Goal: Task Accomplishment & Management: Manage account settings

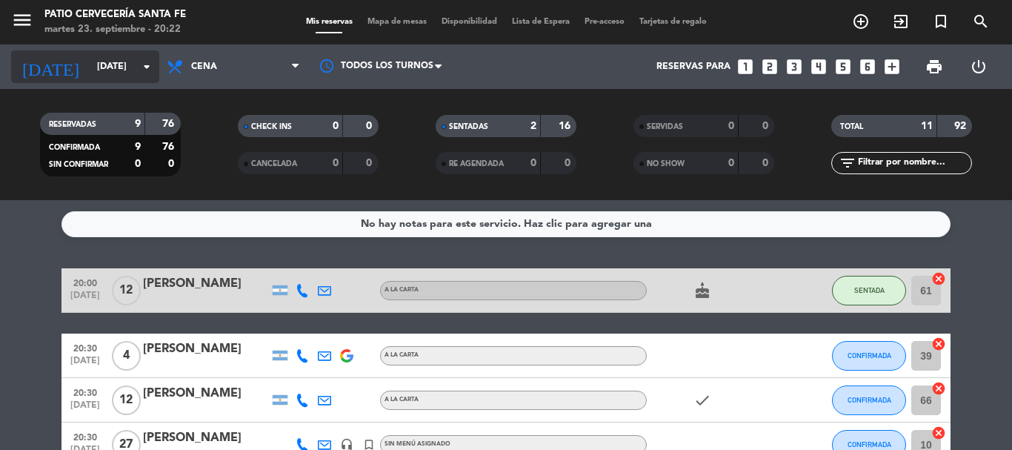
click at [139, 68] on icon "arrow_drop_down" at bounding box center [147, 67] width 18 height 18
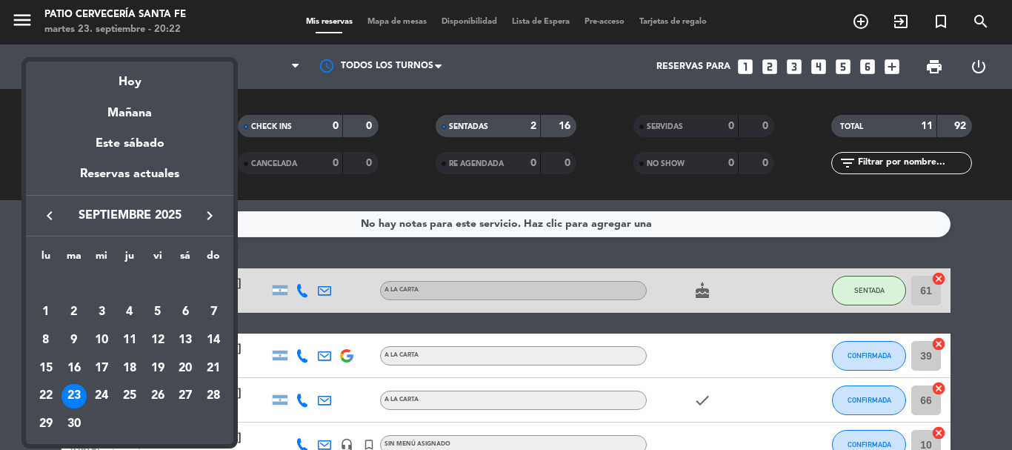
click at [211, 365] on div "21" at bounding box center [213, 368] width 25 height 25
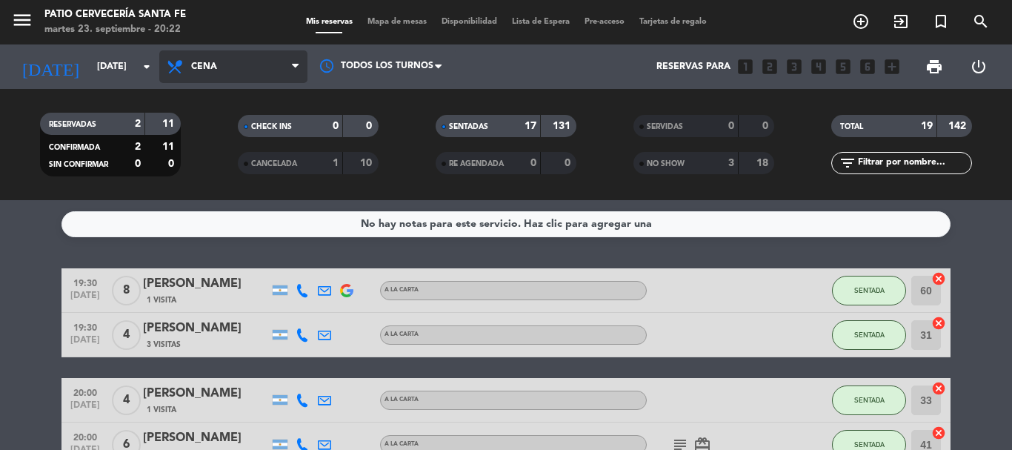
click at [221, 63] on span "Cena" at bounding box center [233, 66] width 148 height 33
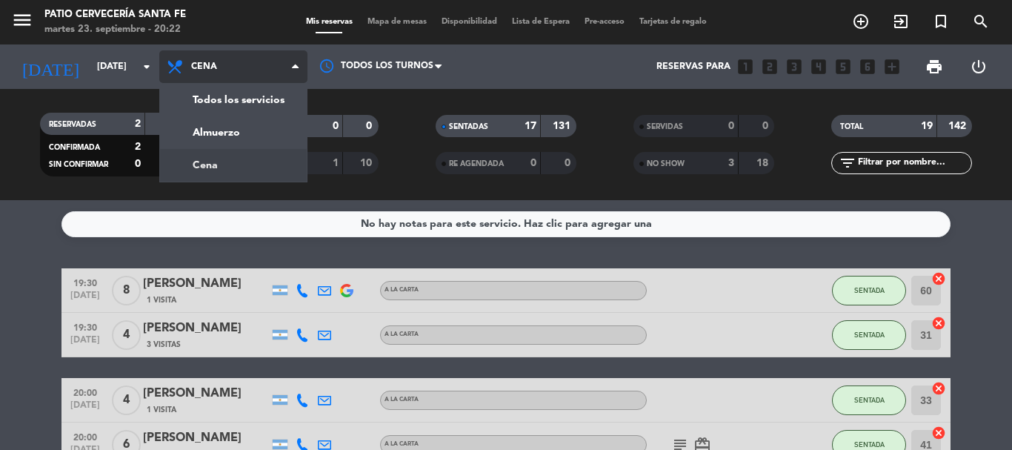
click at [228, 165] on div "menu Patio Cervecería Santa [PERSON_NAME][DATE] 23. septiembre - 20:22 Mis rese…" at bounding box center [506, 100] width 1012 height 200
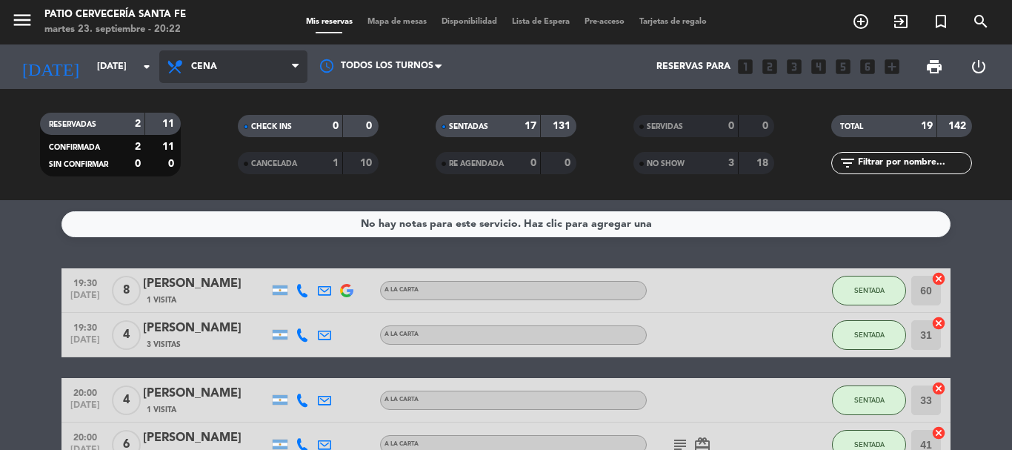
click at [205, 65] on span "Cena" at bounding box center [204, 67] width 26 height 10
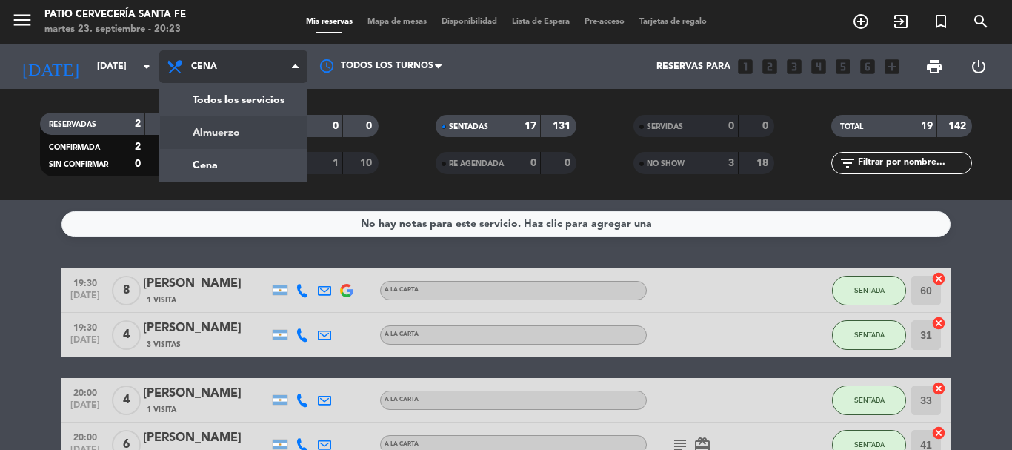
click at [216, 133] on div "menu Patio Cervecería Santa [PERSON_NAME][DATE] 23. septiembre - 20:23 Mis rese…" at bounding box center [506, 100] width 1012 height 200
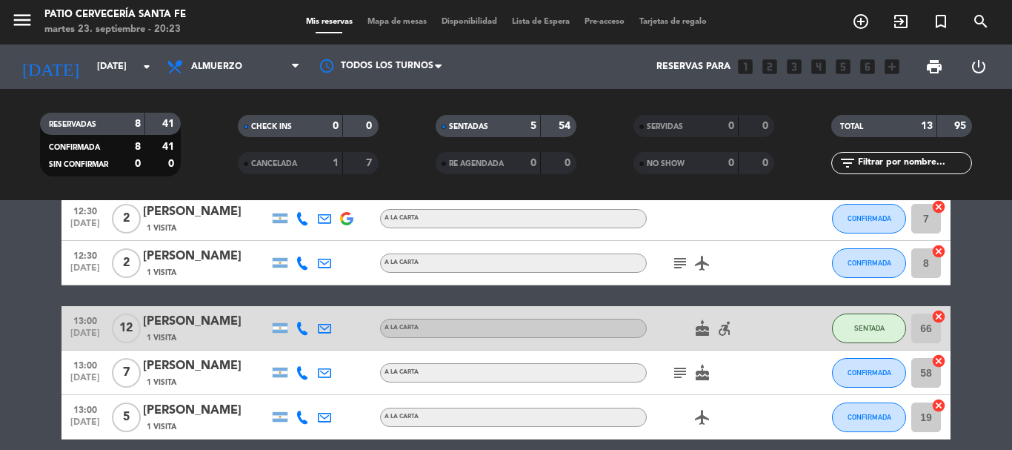
scroll to position [296, 0]
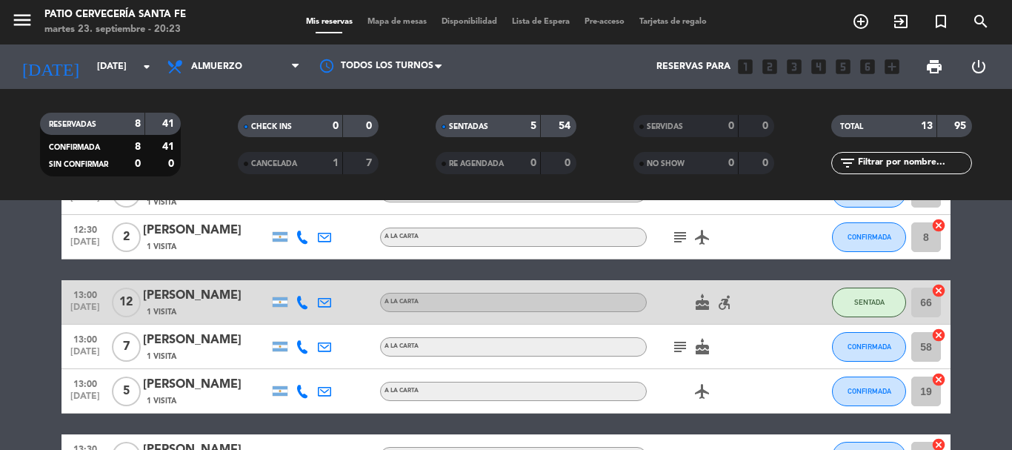
click at [680, 347] on icon "subject" at bounding box center [680, 347] width 18 height 18
click at [674, 351] on icon "subject" at bounding box center [680, 347] width 18 height 18
click at [643, 354] on div "A LA CARTA" at bounding box center [513, 346] width 267 height 19
click at [751, 342] on div "subject cake" at bounding box center [713, 347] width 133 height 44
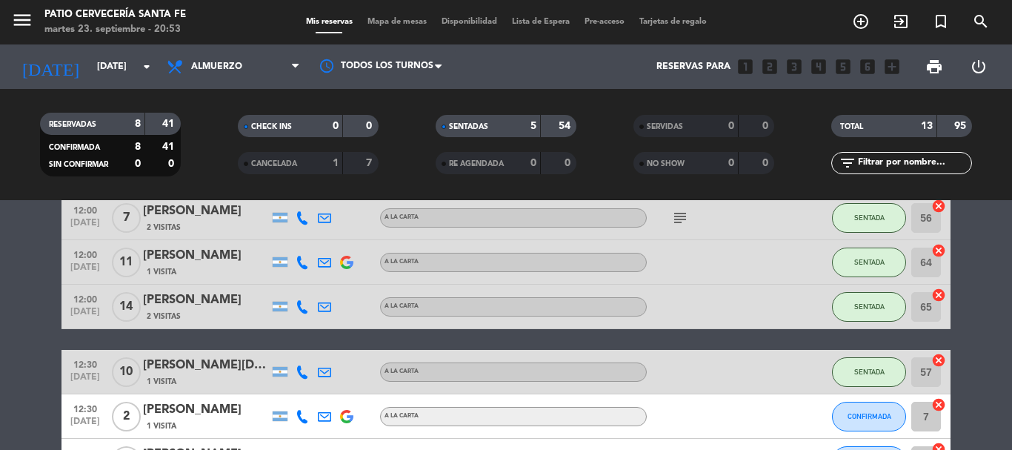
scroll to position [0, 0]
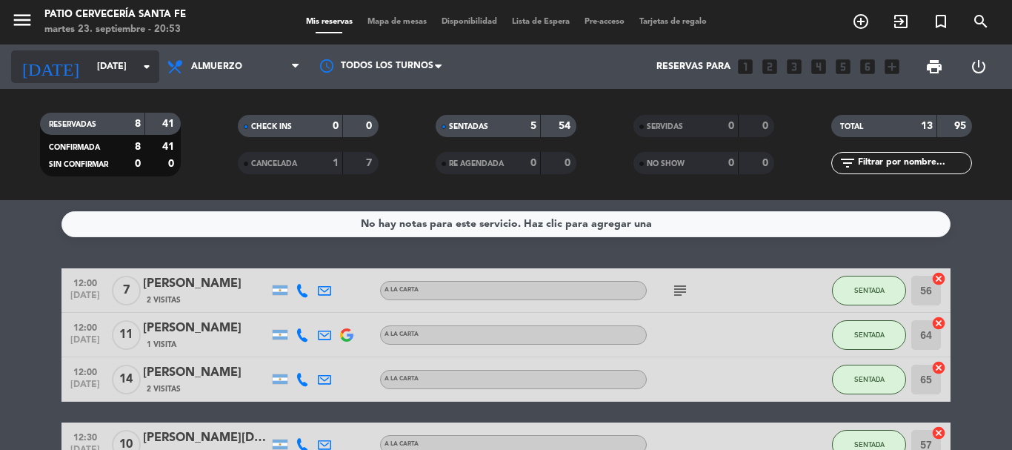
click at [125, 72] on input "[DATE]" at bounding box center [152, 66] width 125 height 25
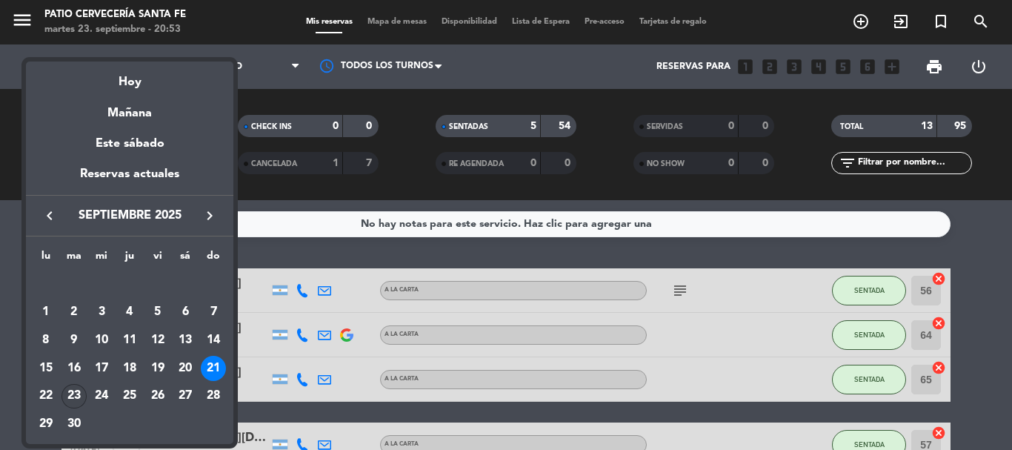
click at [73, 399] on div "23" at bounding box center [74, 396] width 25 height 25
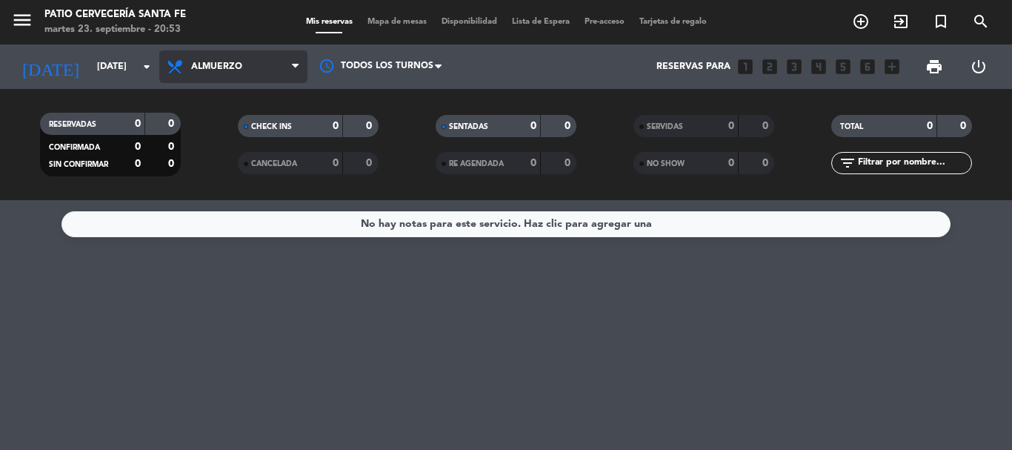
drag, startPoint x: 244, startPoint y: 68, endPoint x: 245, endPoint y: 103, distance: 34.9
click at [245, 68] on span "Almuerzo" at bounding box center [233, 66] width 148 height 33
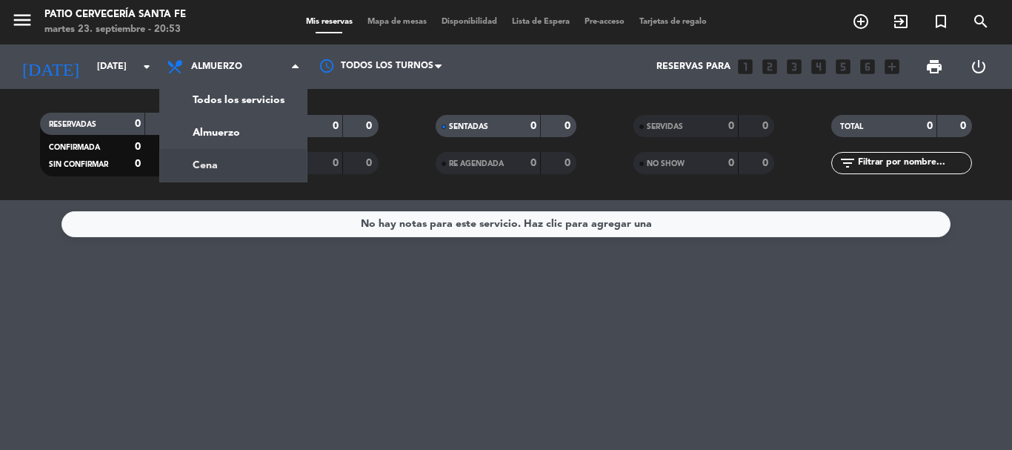
click at [247, 161] on div "menu Patio Cervecería Santa [PERSON_NAME][DATE] 23. septiembre - 20:53 Mis rese…" at bounding box center [506, 100] width 1012 height 200
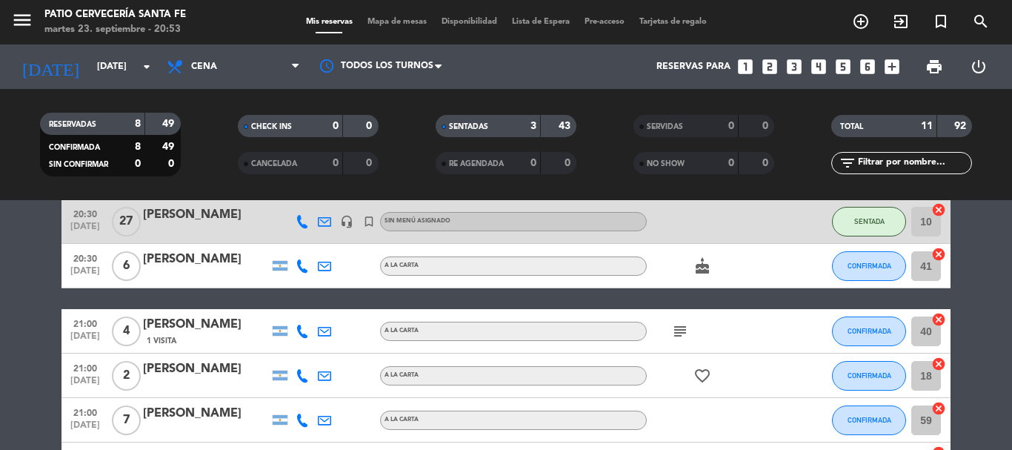
scroll to position [296, 0]
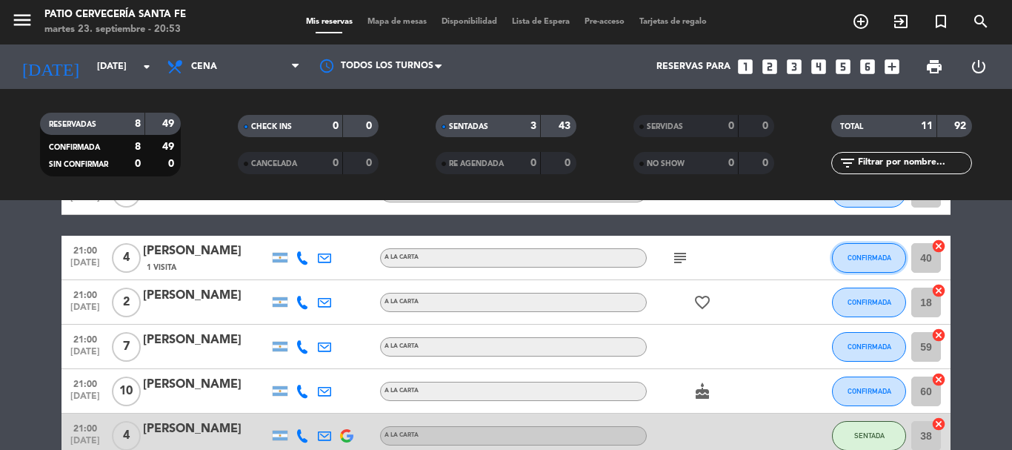
click at [872, 260] on span "CONFIRMADA" at bounding box center [870, 257] width 44 height 8
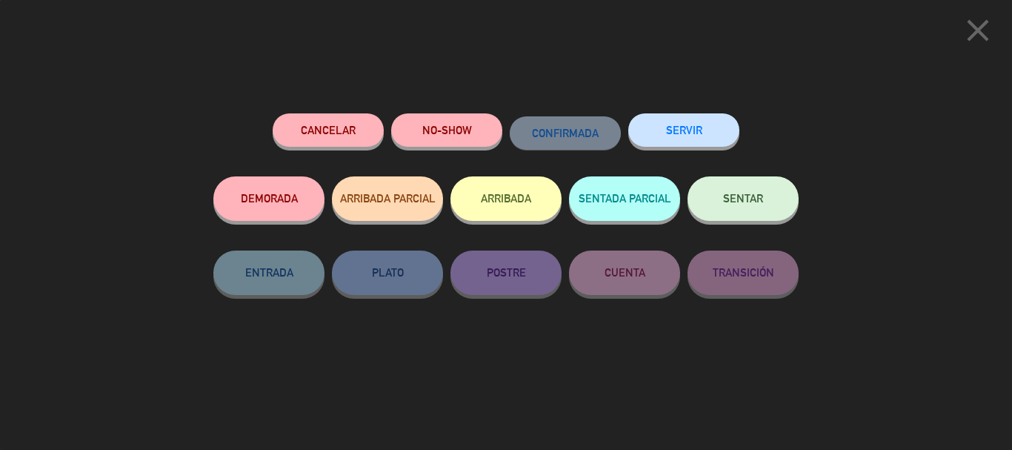
click at [744, 198] on span "SENTAR" at bounding box center [743, 198] width 40 height 13
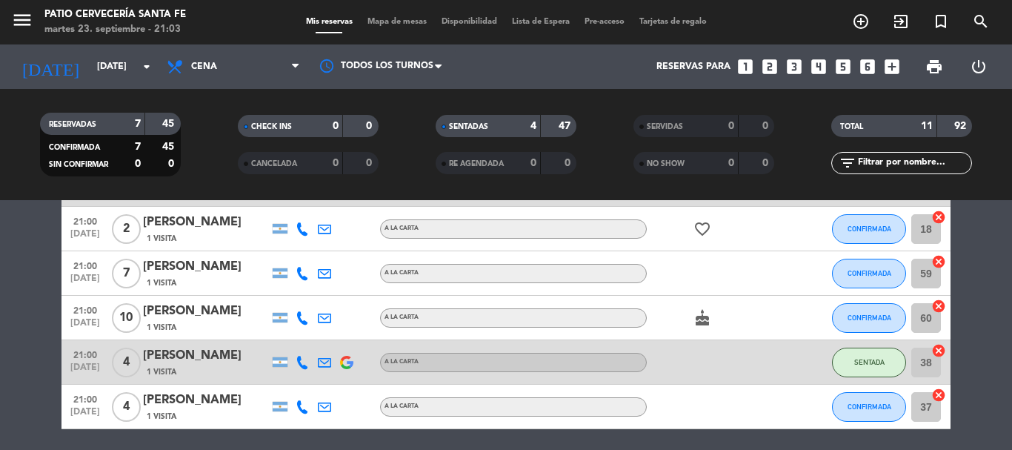
scroll to position [371, 0]
click at [853, 354] on button "SENTADA" at bounding box center [869, 362] width 74 height 30
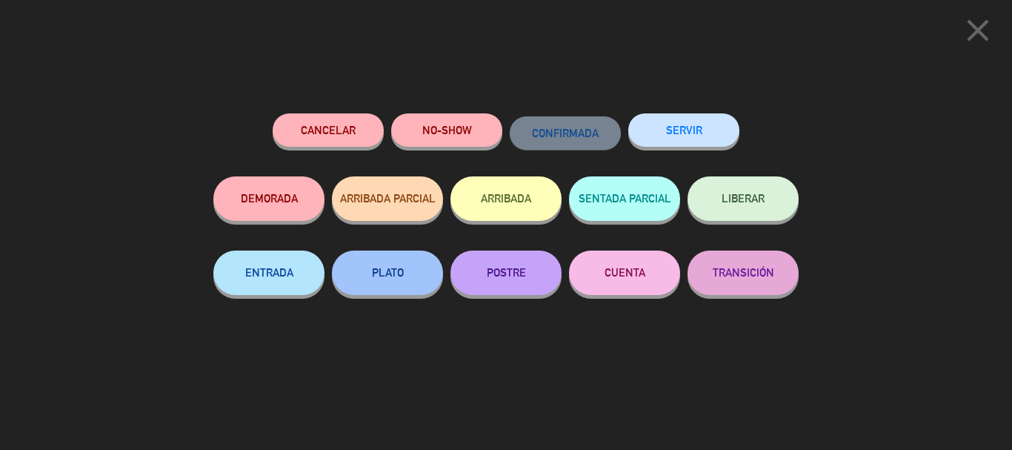
scroll to position [423, 0]
click at [983, 24] on icon "close" at bounding box center [978, 30] width 37 height 37
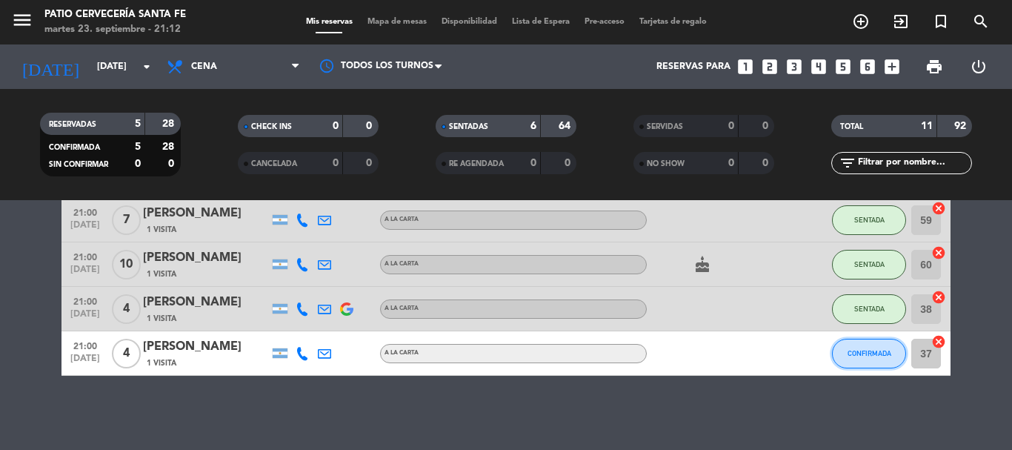
click at [866, 344] on button "CONFIRMADA" at bounding box center [869, 354] width 74 height 30
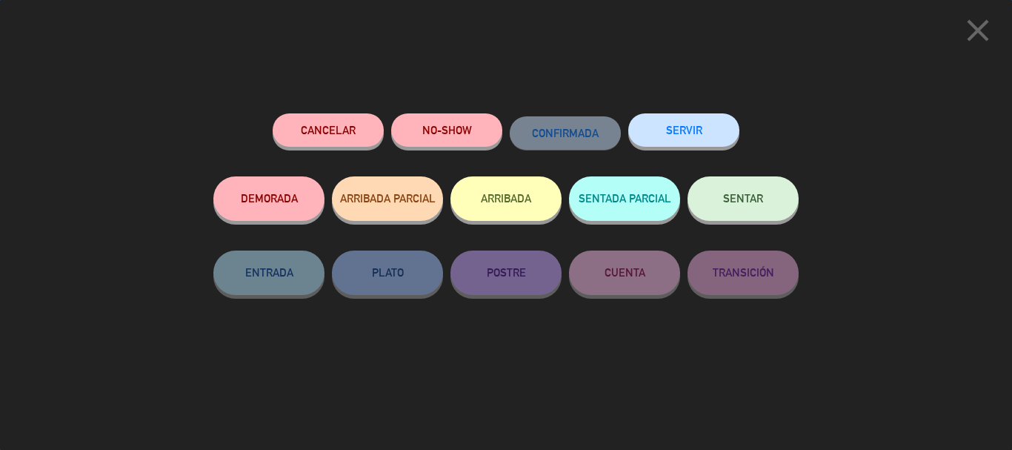
click at [739, 205] on span "SENTAR" at bounding box center [743, 198] width 40 height 13
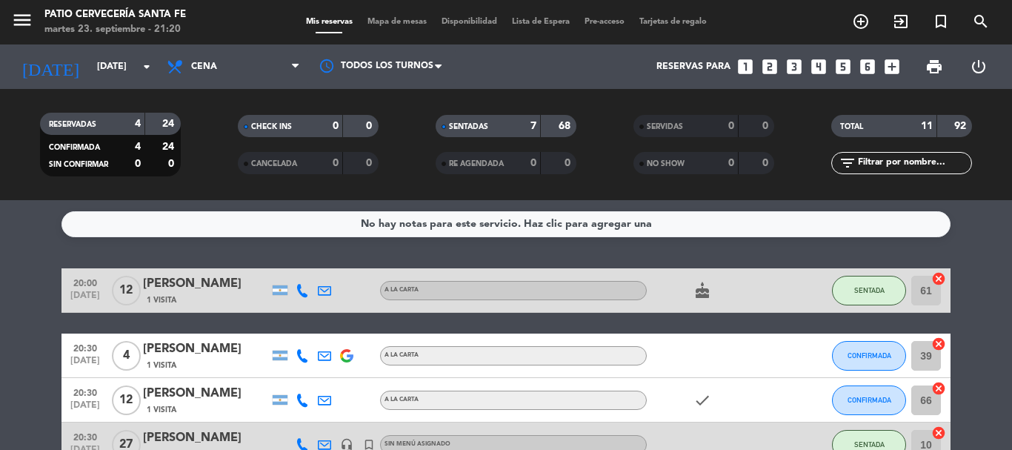
scroll to position [74, 0]
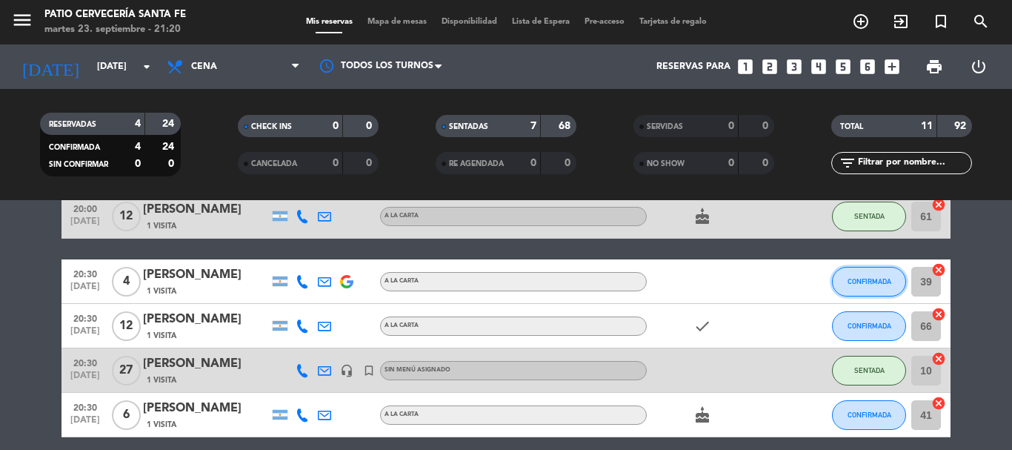
click at [850, 273] on button "CONFIRMADA" at bounding box center [869, 282] width 74 height 30
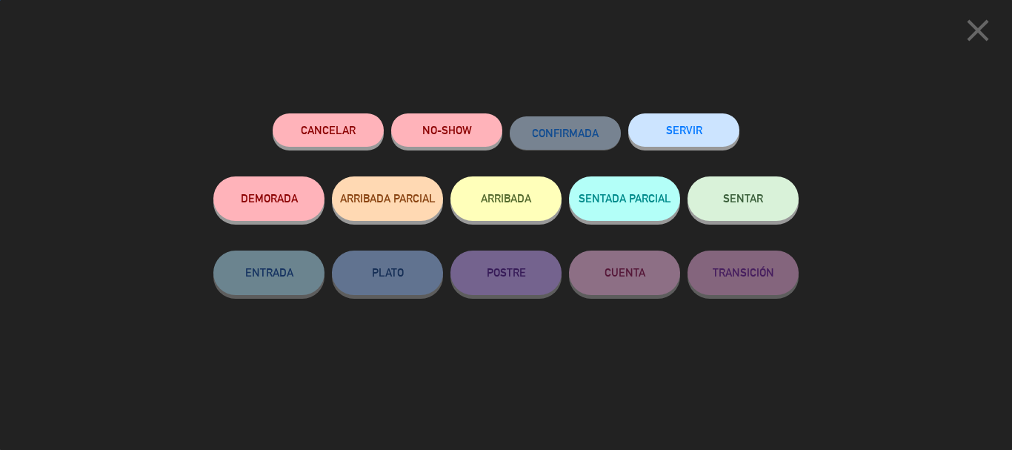
drag, startPoint x: 765, startPoint y: 203, endPoint x: 758, endPoint y: 232, distance: 29.7
click at [764, 205] on button "SENTAR" at bounding box center [743, 198] width 111 height 44
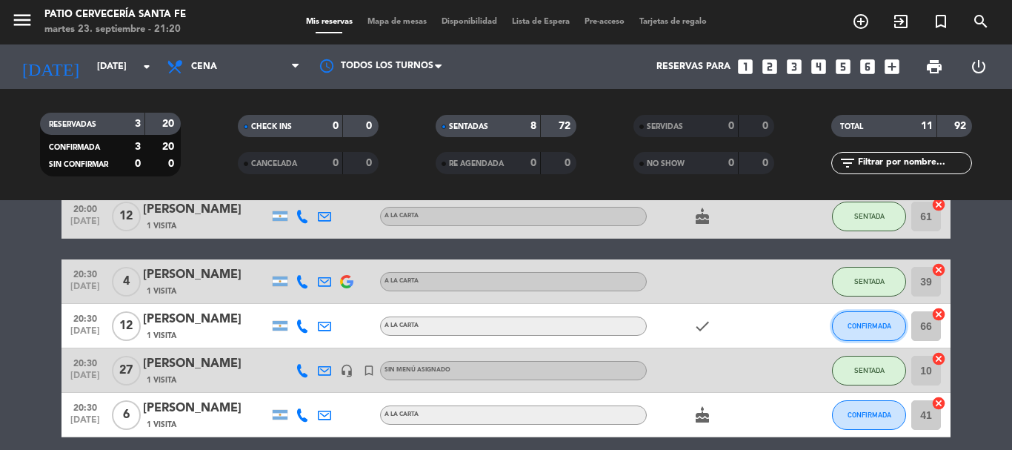
click at [862, 328] on span "CONFIRMADA" at bounding box center [870, 326] width 44 height 8
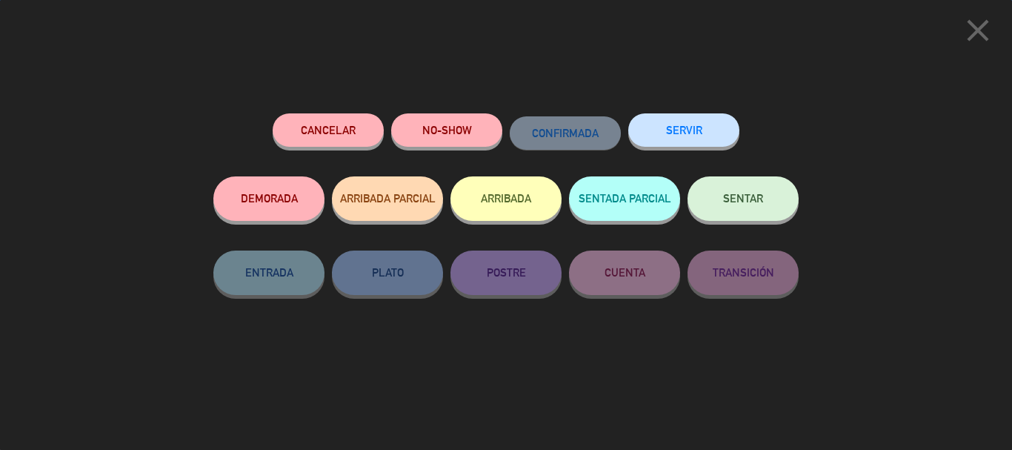
click at [740, 205] on span "SENTAR" at bounding box center [743, 198] width 40 height 13
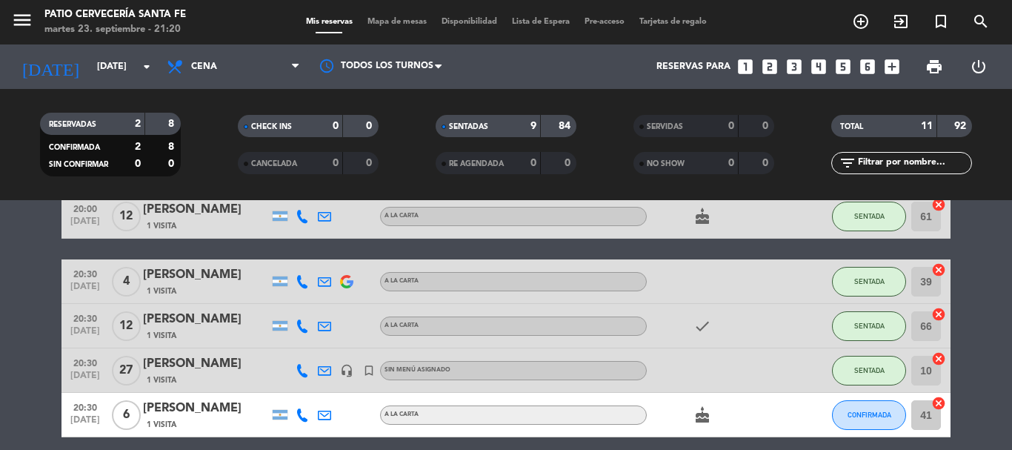
click at [855, 392] on div "20:30 [DATE] Giovani Amesa 1 Visita headset_mic turned_in_not Sin menú asignado…" at bounding box center [506, 370] width 889 height 44
click at [853, 424] on button "CONFIRMADA" at bounding box center [869, 415] width 74 height 30
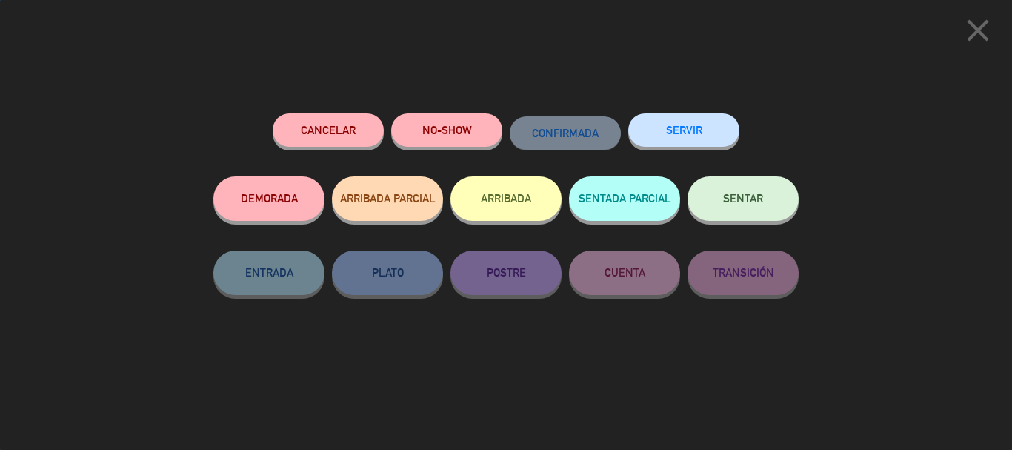
click at [852, 425] on div "close Cancelar NO-SHOW CONFIRMADA SERVIR DEMORADA ARRIBADA PARCIAL ARRIBADA SEN…" at bounding box center [506, 225] width 1012 height 450
click at [710, 185] on button "SENTAR" at bounding box center [743, 198] width 111 height 44
click at [0, 0] on div at bounding box center [0, 0] width 0 height 0
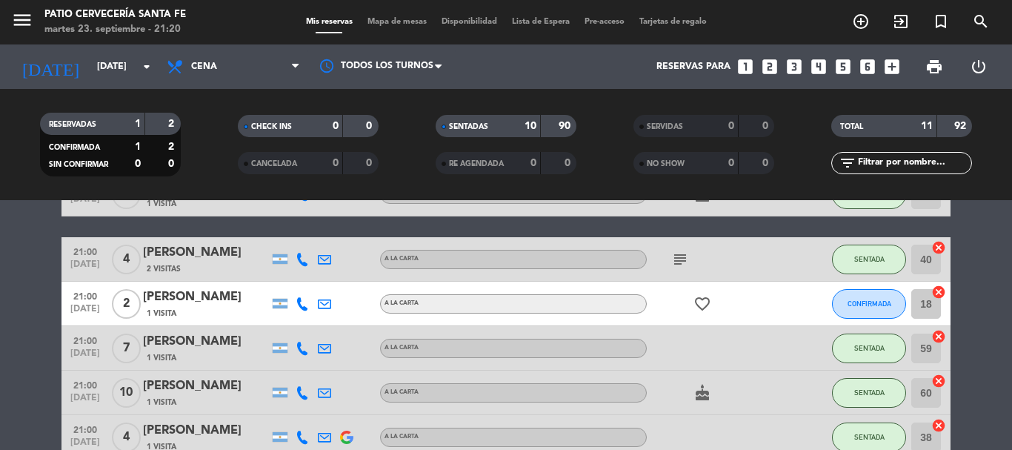
scroll to position [296, 0]
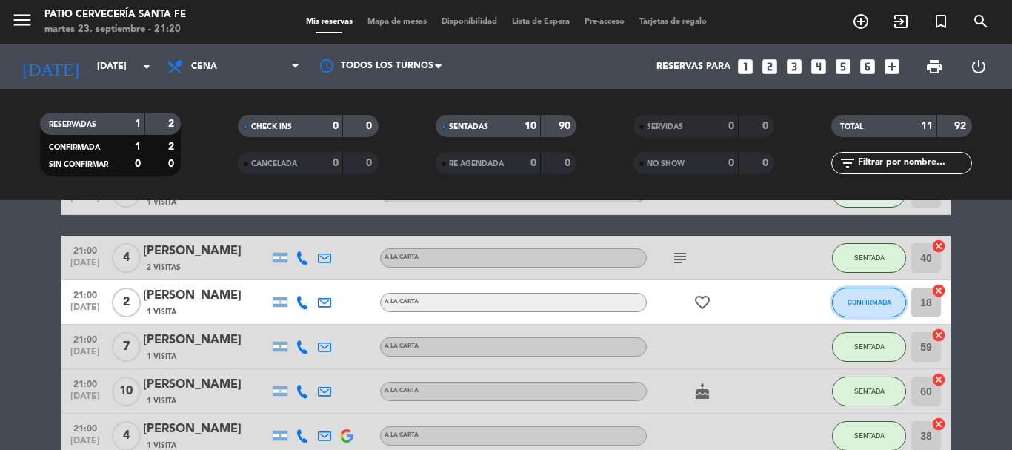
click at [849, 311] on button "CONFIRMADA" at bounding box center [869, 303] width 74 height 30
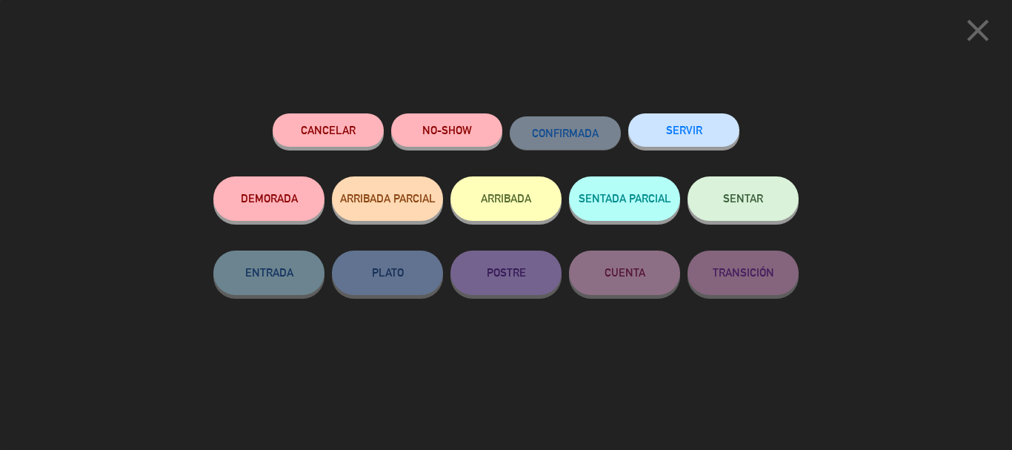
click at [721, 193] on button "SENTAR" at bounding box center [743, 198] width 111 height 44
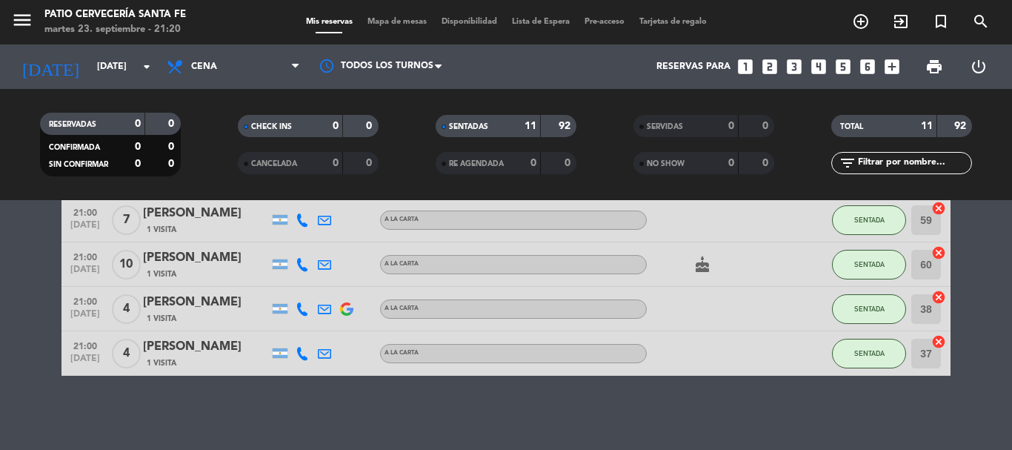
scroll to position [0, 0]
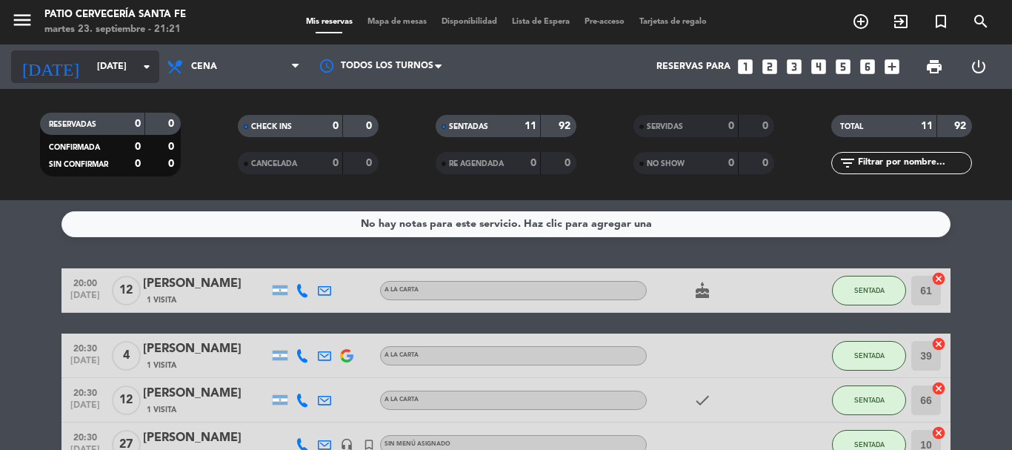
drag, startPoint x: 130, startPoint y: 67, endPoint x: 130, endPoint y: 76, distance: 8.9
click at [130, 76] on input "[DATE]" at bounding box center [152, 66] width 125 height 25
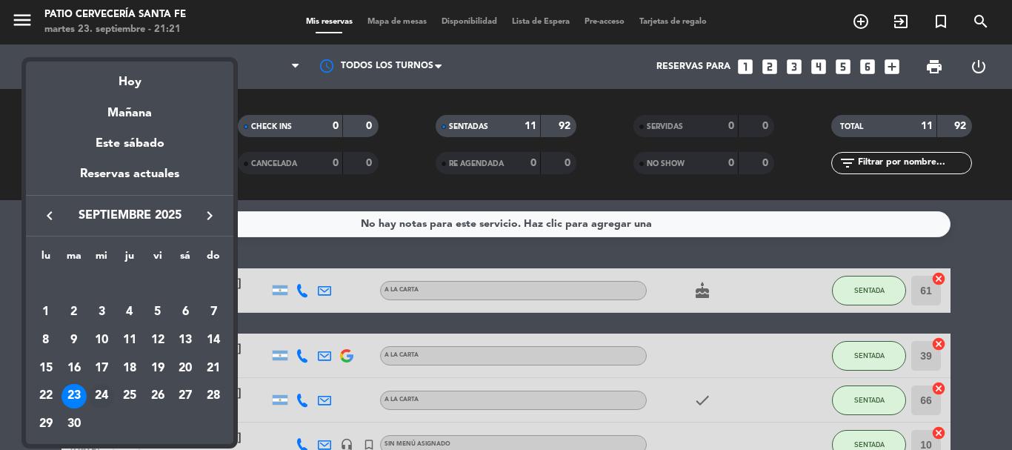
click at [102, 394] on div "24" at bounding box center [101, 396] width 25 height 25
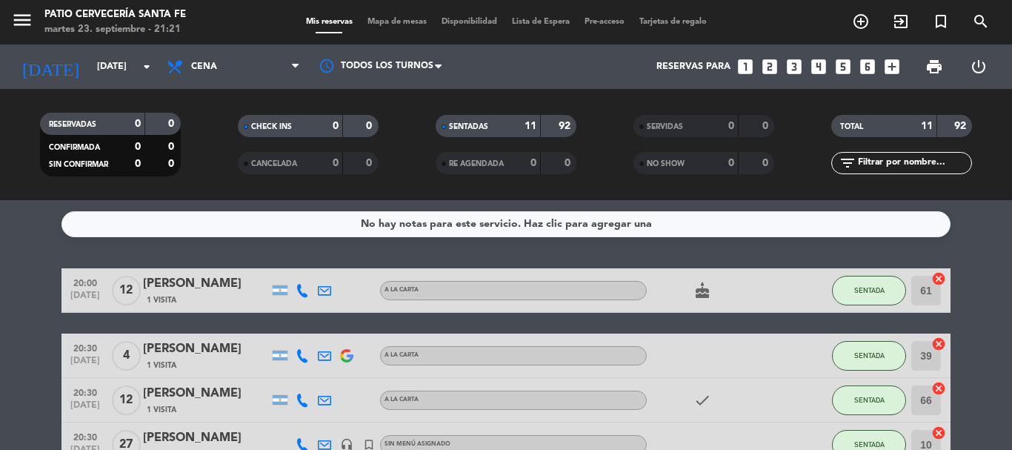
type input "[DATE]"
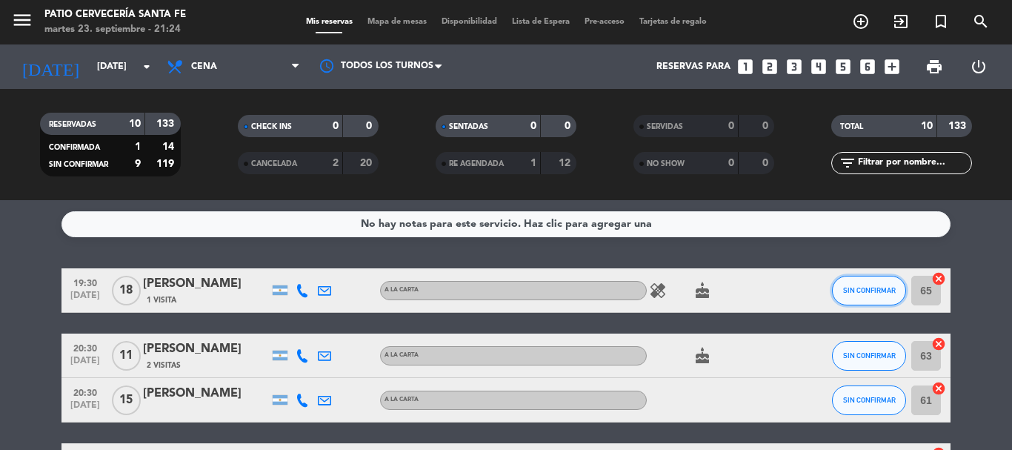
click at [887, 295] on button "SIN CONFIRMAR" at bounding box center [869, 291] width 74 height 30
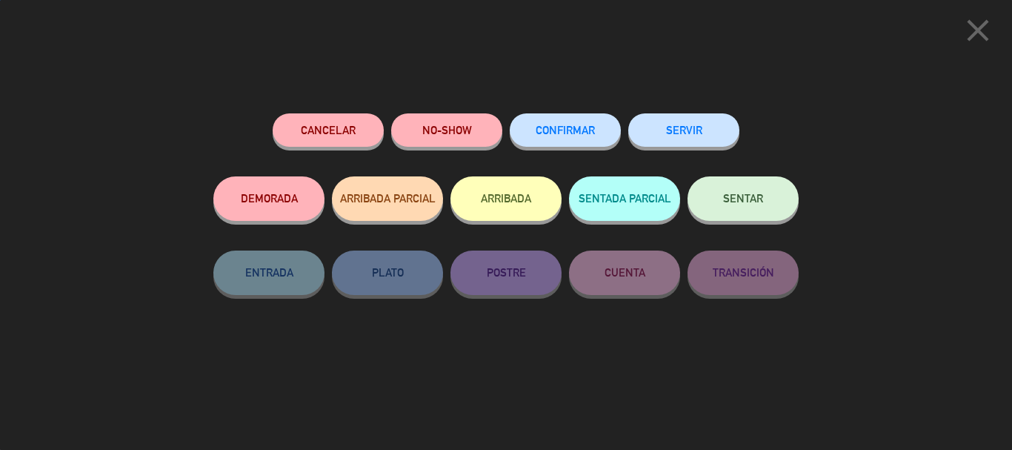
drag, startPoint x: 532, startPoint y: 102, endPoint x: 663, endPoint y: 189, distance: 156.6
click at [557, 122] on div "Cancelar NO-SHOW CONFIRMAR SERVIR DEMORADA ARRIBADA PARCIAL ARRIBADA SENTADA PA…" at bounding box center [506, 276] width 606 height 347
click at [588, 130] on span "CONFIRMAR" at bounding box center [565, 130] width 59 height 13
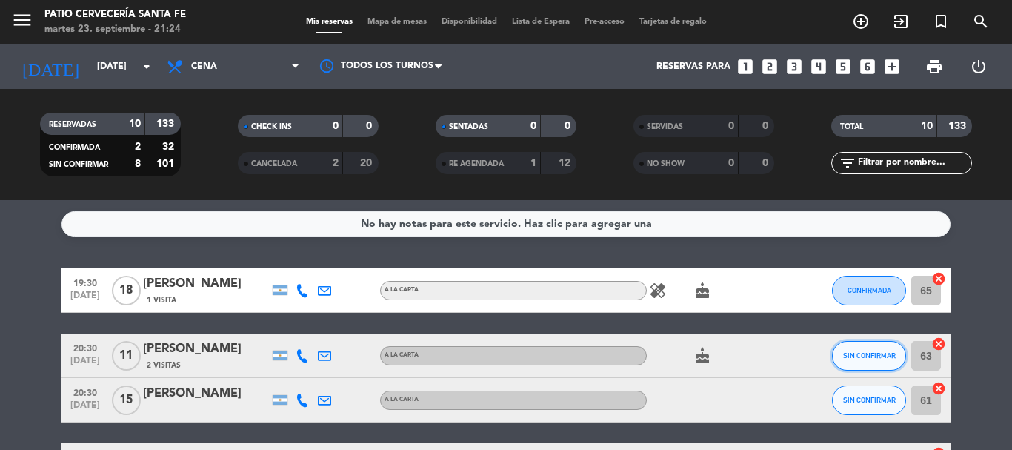
click at [849, 344] on button "SIN CONFIRMAR" at bounding box center [869, 356] width 74 height 30
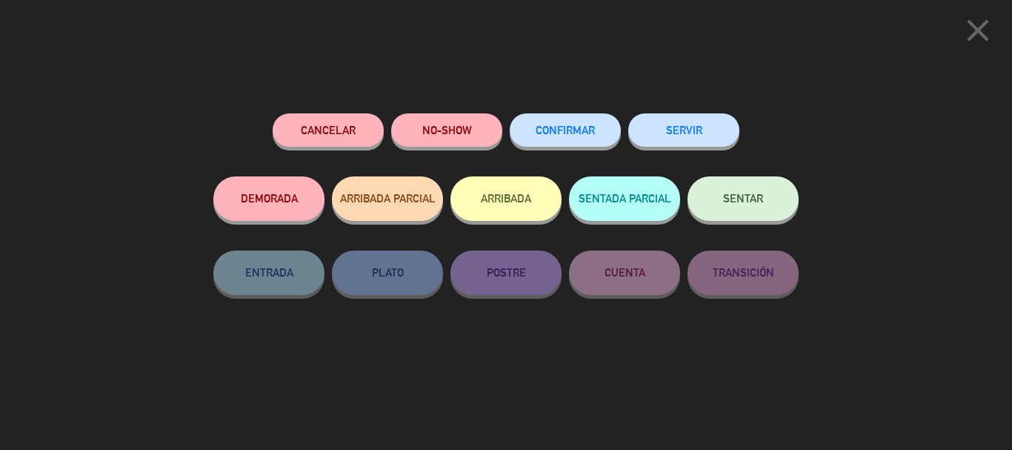
click at [592, 119] on button "CONFIRMAR" at bounding box center [565, 129] width 111 height 33
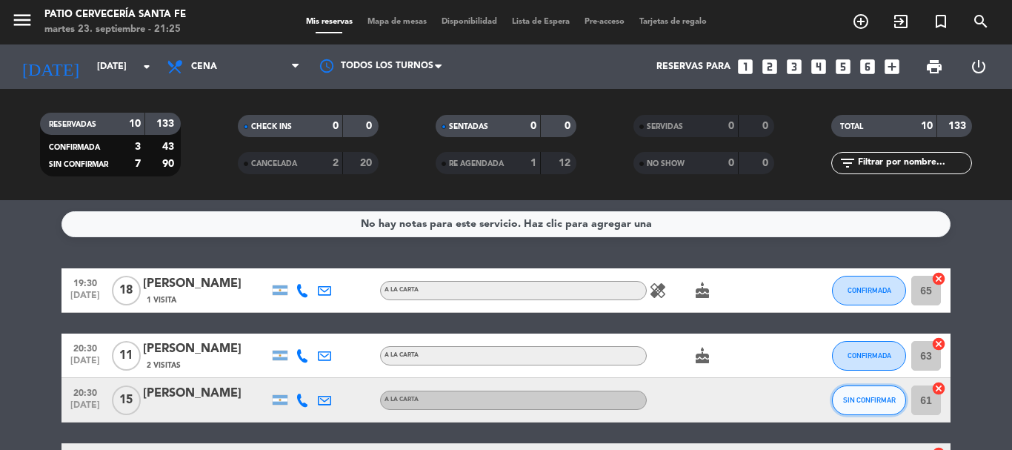
click at [857, 400] on span "SIN CONFIRMAR" at bounding box center [869, 400] width 53 height 8
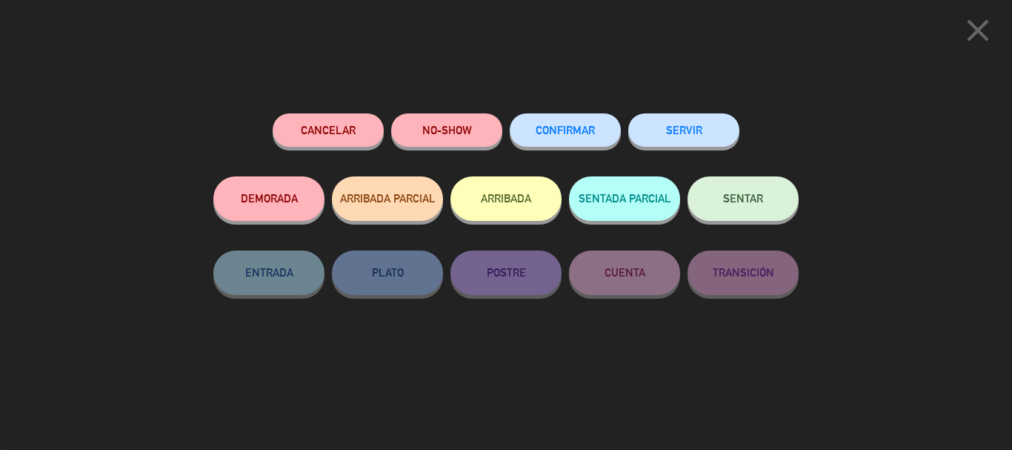
click at [547, 129] on span "CONFIRMAR" at bounding box center [565, 130] width 59 height 13
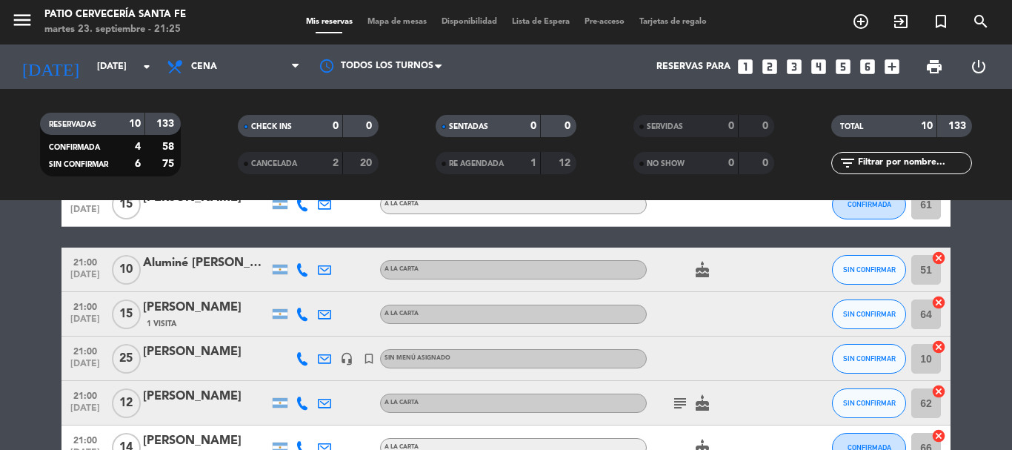
scroll to position [222, 0]
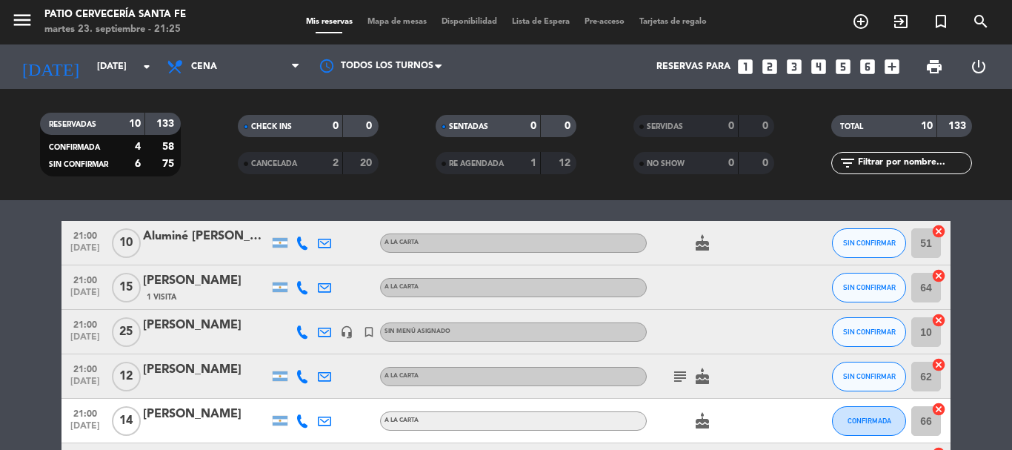
click at [883, 224] on div "SIN CONFIRMAR" at bounding box center [869, 243] width 74 height 44
click at [879, 237] on button "SIN CONFIRMAR" at bounding box center [869, 243] width 74 height 30
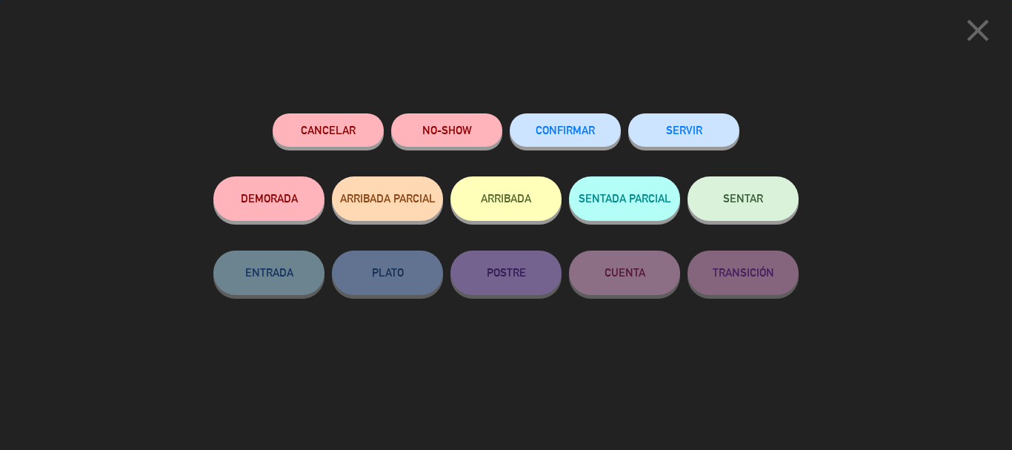
click at [564, 134] on span "CONFIRMAR" at bounding box center [565, 130] width 59 height 13
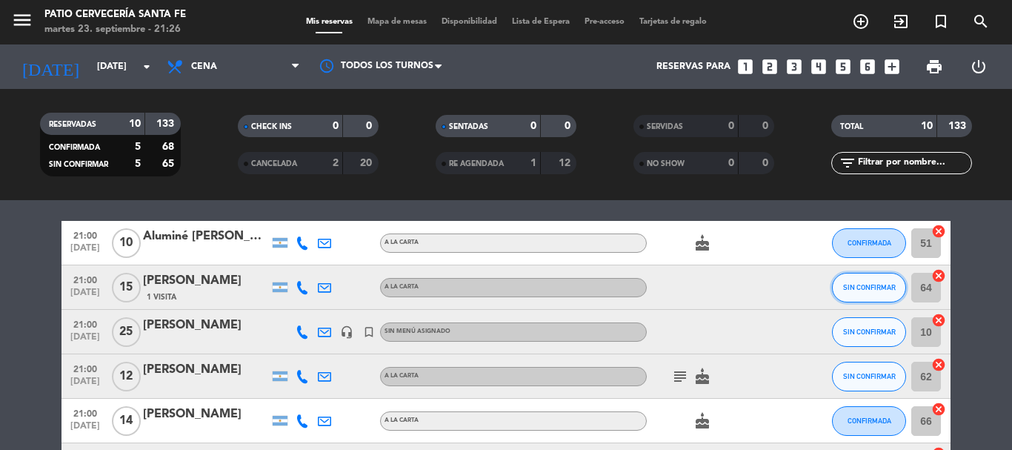
click at [872, 288] on span "SIN CONFIRMAR" at bounding box center [869, 287] width 53 height 8
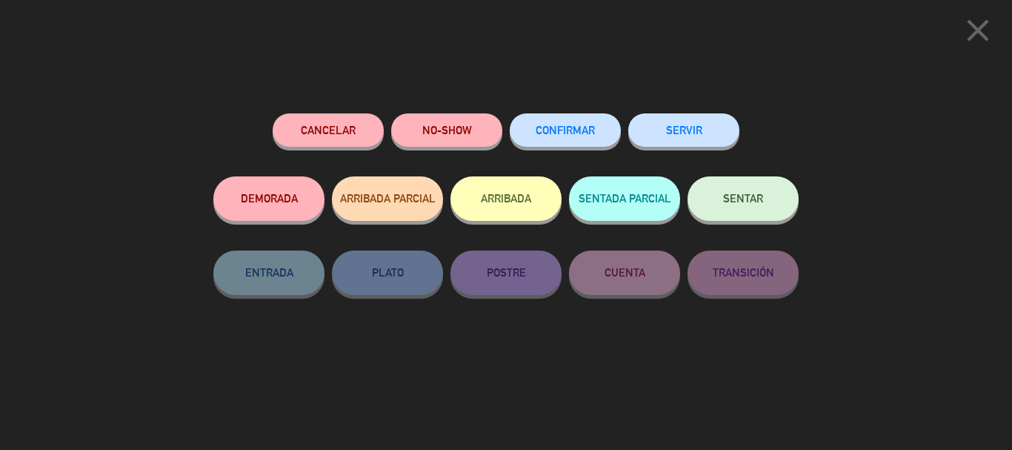
click at [580, 141] on button "CONFIRMAR" at bounding box center [565, 129] width 111 height 33
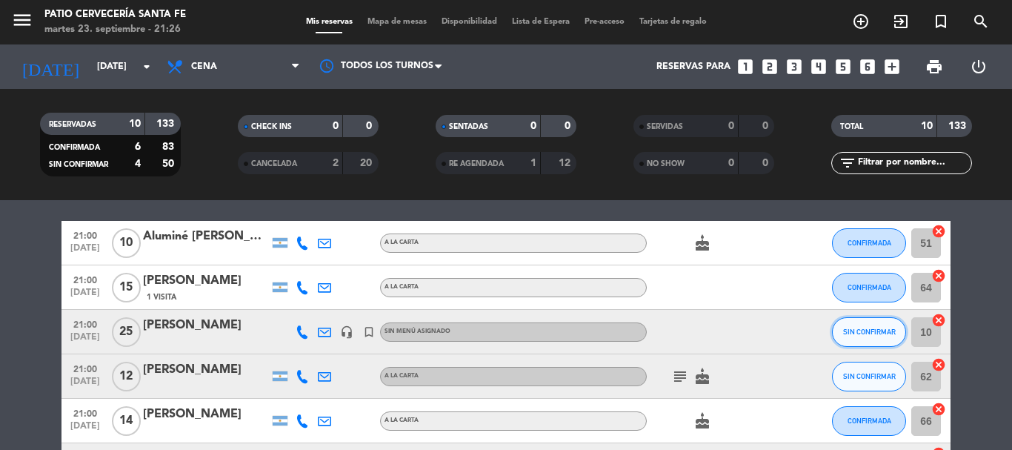
click at [874, 334] on span "SIN CONFIRMAR" at bounding box center [869, 332] width 53 height 8
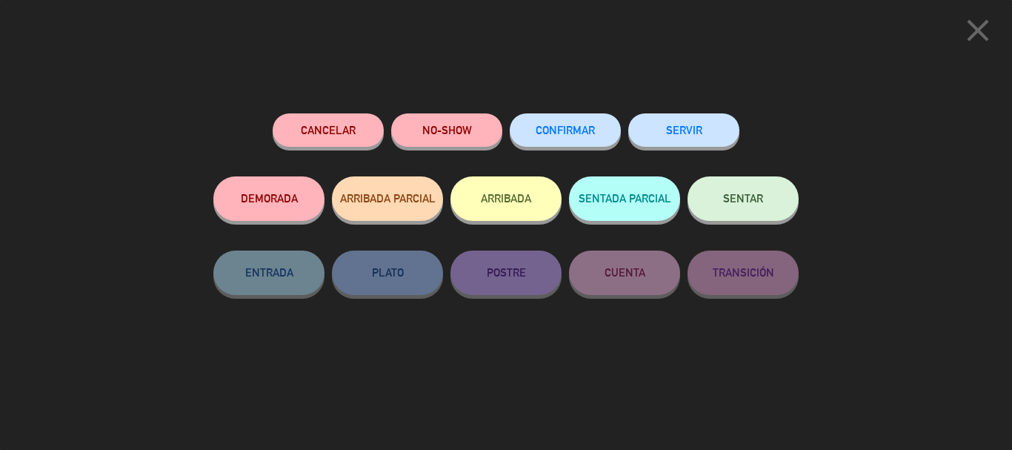
click at [571, 132] on span "CONFIRMAR" at bounding box center [565, 130] width 59 height 13
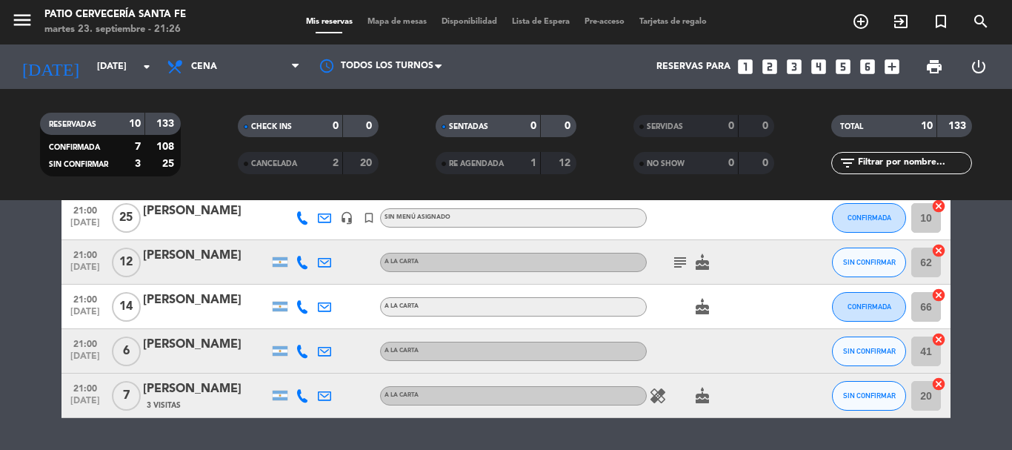
scroll to position [371, 0]
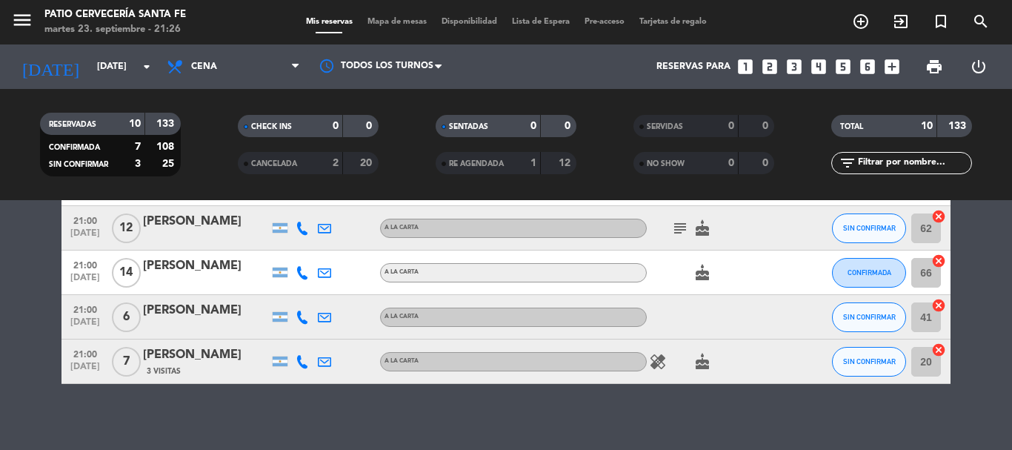
click at [666, 225] on div "subject cake" at bounding box center [713, 228] width 133 height 44
click at [673, 225] on icon "subject" at bounding box center [680, 228] width 18 height 18
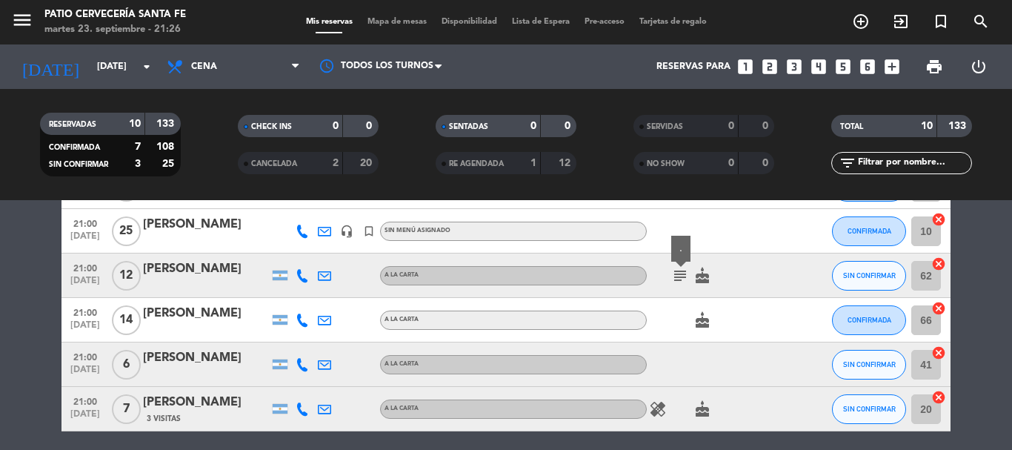
scroll to position [296, 0]
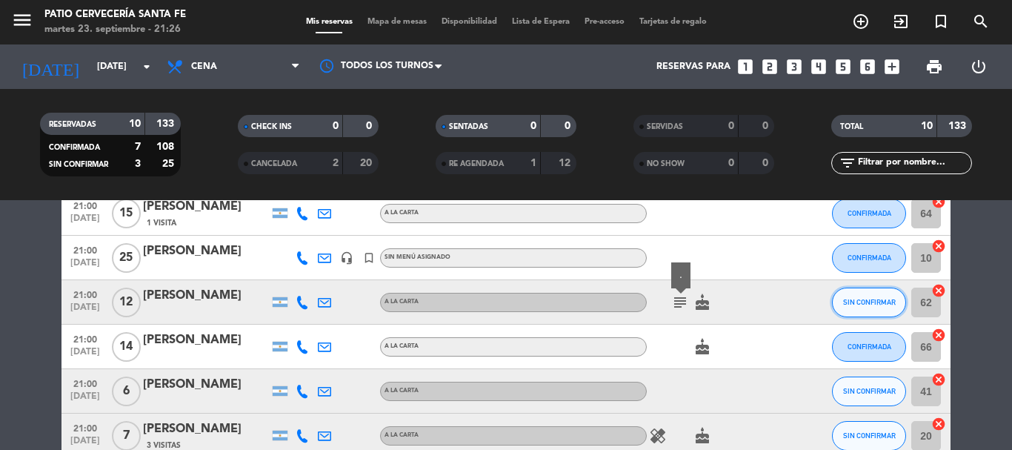
click at [882, 310] on button "SIN CONFIRMAR" at bounding box center [869, 303] width 74 height 30
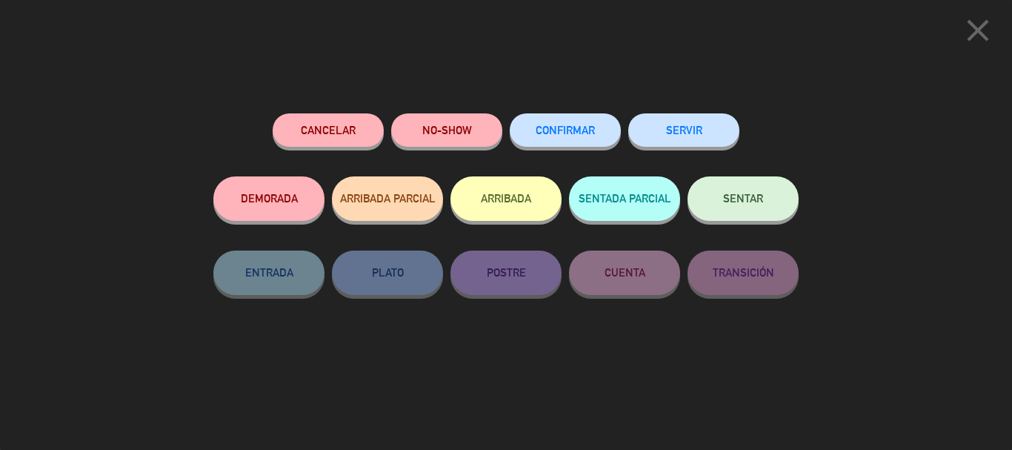
click at [594, 148] on div "CONFIRMAR" at bounding box center [565, 144] width 111 height 63
click at [591, 140] on button "CONFIRMAR" at bounding box center [565, 129] width 111 height 33
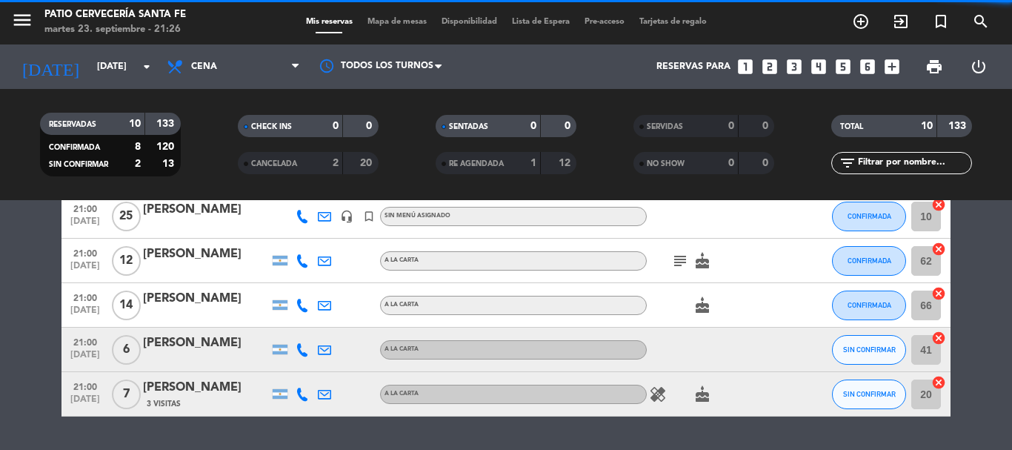
scroll to position [379, 0]
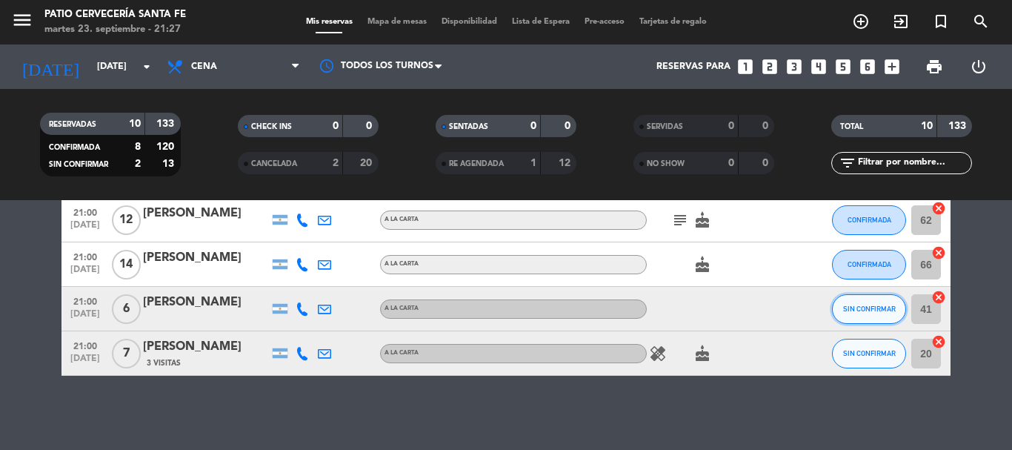
click at [864, 308] on span "SIN CONFIRMAR" at bounding box center [869, 309] width 53 height 8
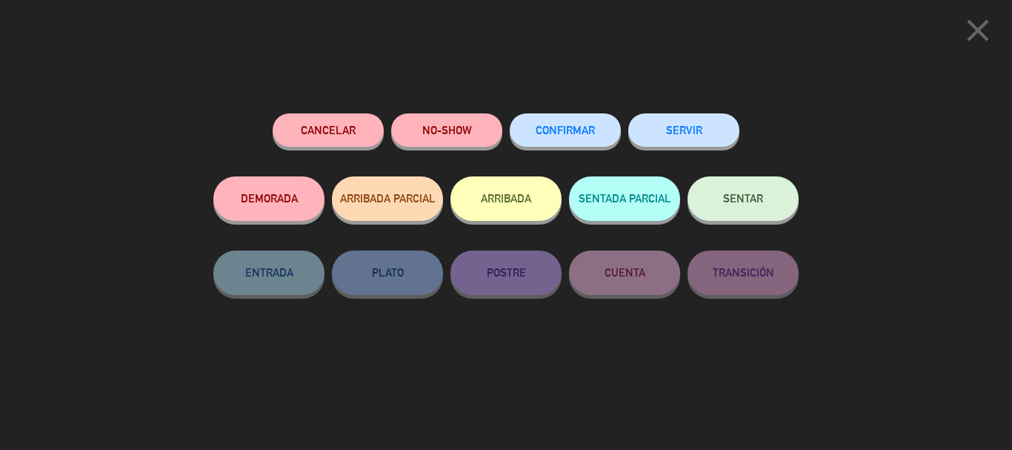
click at [557, 128] on span "CONFIRMAR" at bounding box center [565, 130] width 59 height 13
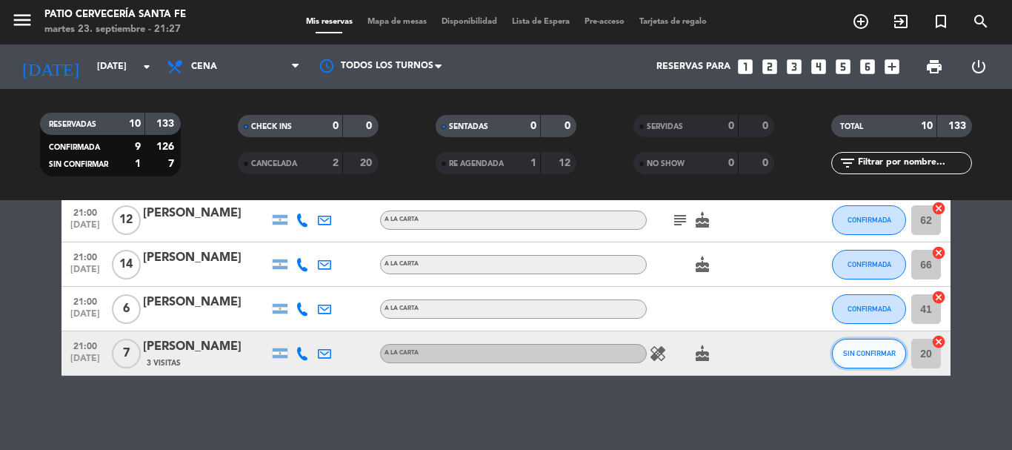
click at [851, 356] on span "SIN CONFIRMAR" at bounding box center [869, 353] width 53 height 8
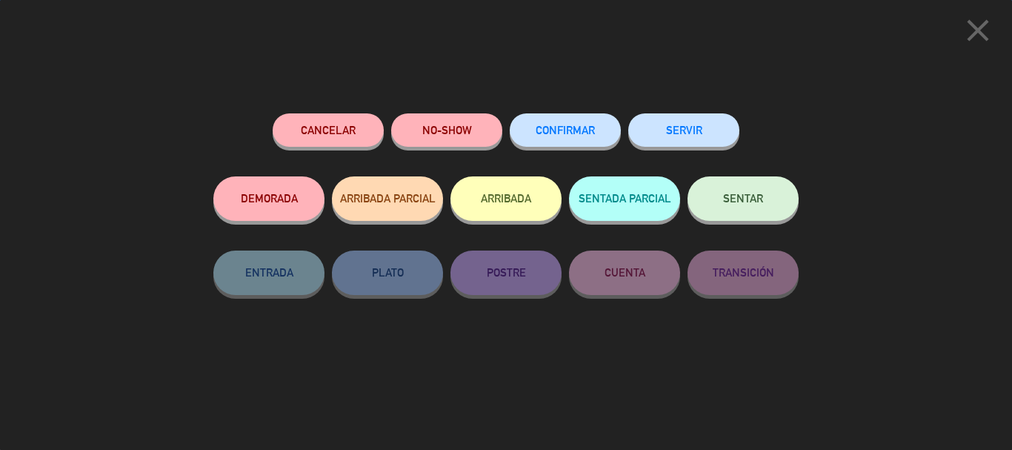
click at [576, 123] on button "CONFIRMAR" at bounding box center [565, 129] width 111 height 33
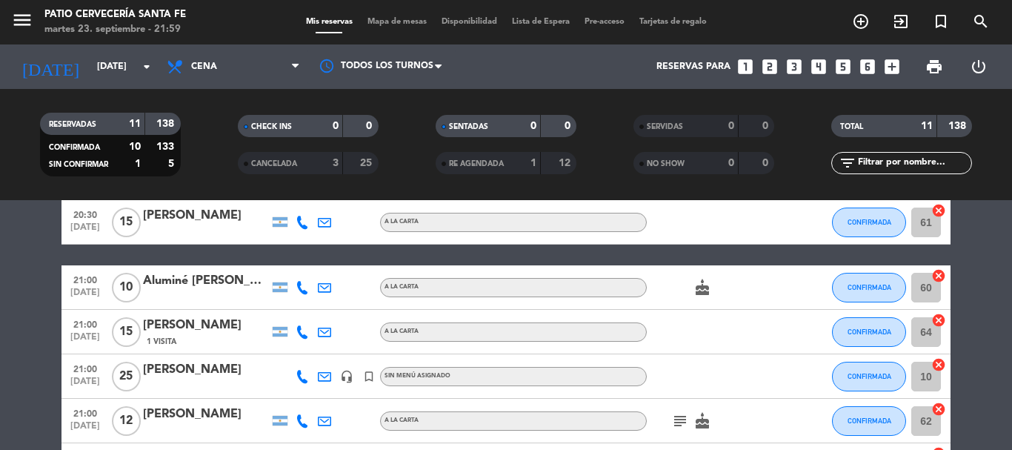
scroll to position [296, 0]
